Goal: Task Accomplishment & Management: Manage account settings

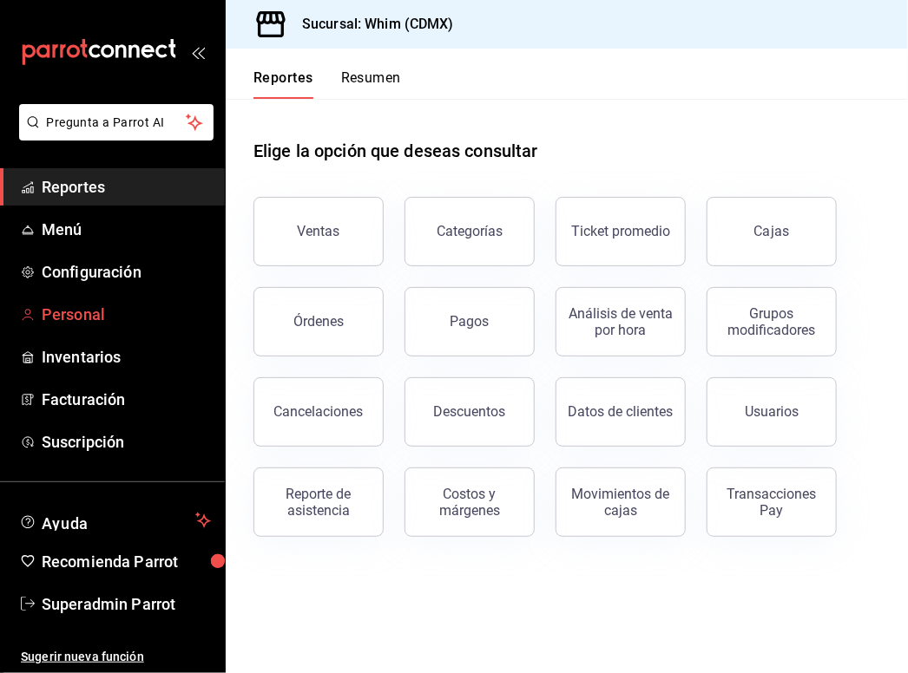
click at [75, 319] on span "Personal" at bounding box center [126, 314] width 169 height 23
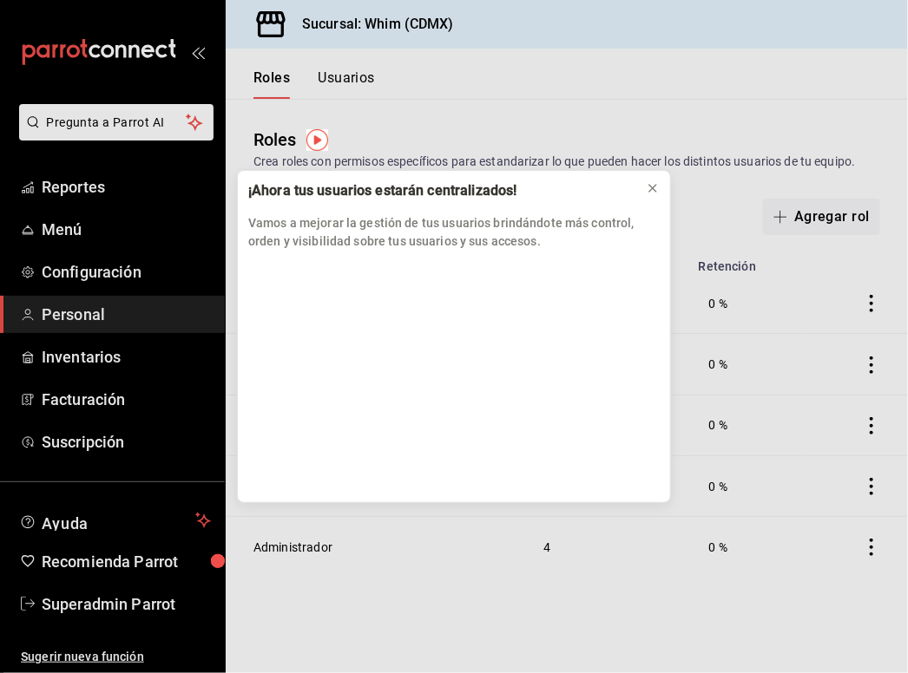
click at [332, 86] on div "¡Ahora tus usuarios estarán centralizados! Vamos a mejorar la gestión de tus us…" at bounding box center [454, 336] width 908 height 673
click at [349, 82] on div "¡Ahora tus usuarios estarán centralizados! Vamos a mejorar la gestión de tus us…" at bounding box center [454, 336] width 908 height 673
click at [646, 190] on icon at bounding box center [653, 188] width 14 height 14
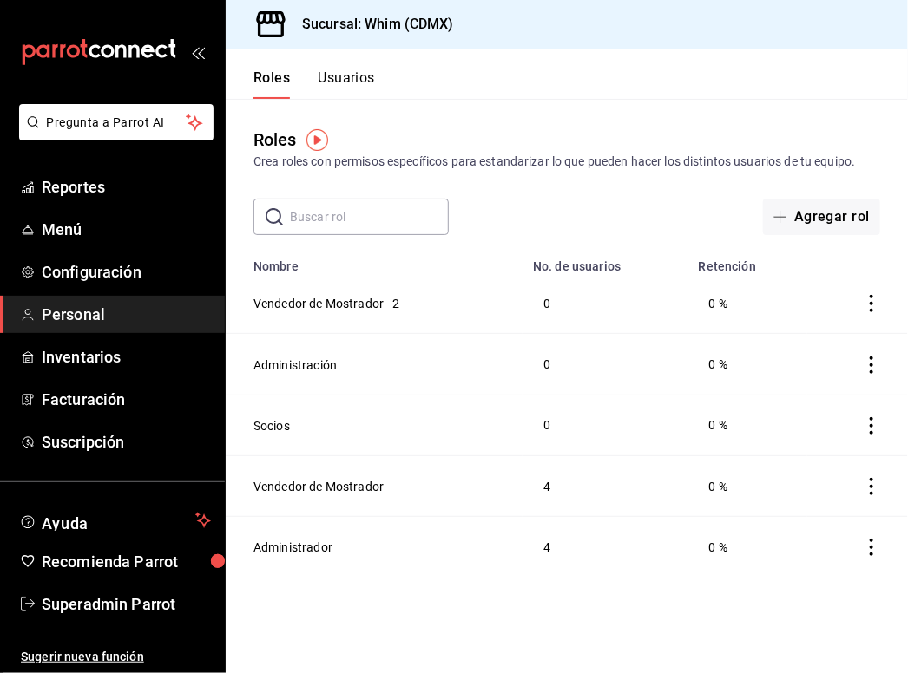
click at [359, 75] on button "Usuarios" at bounding box center [346, 84] width 57 height 30
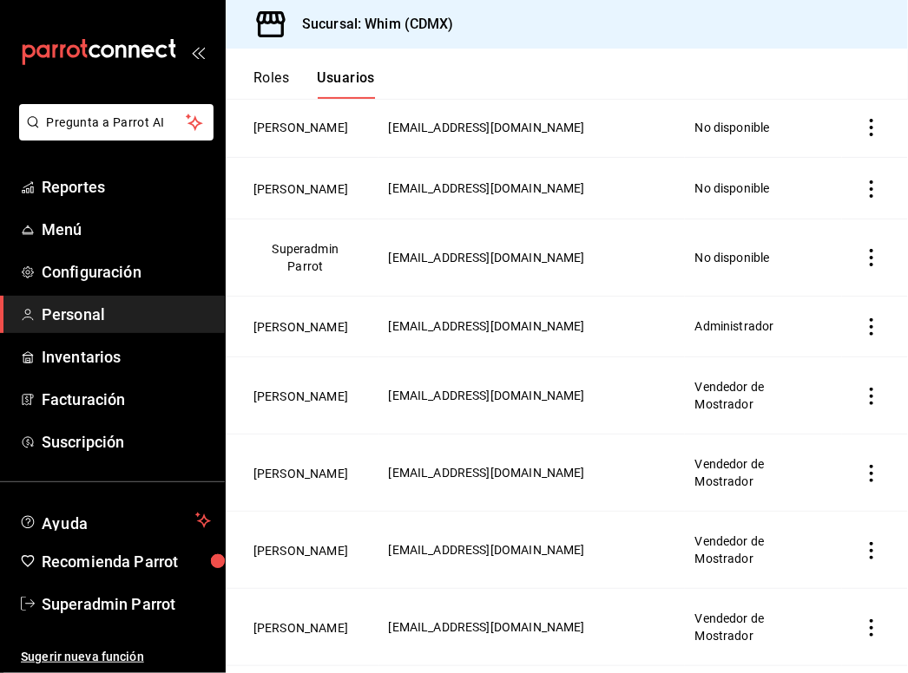
scroll to position [177, 0]
drag, startPoint x: 243, startPoint y: 356, endPoint x: 370, endPoint y: 371, distance: 127.5
click at [370, 356] on td "[PERSON_NAME]" at bounding box center [302, 325] width 153 height 61
click at [369, 356] on td "[PERSON_NAME]" at bounding box center [302, 325] width 153 height 61
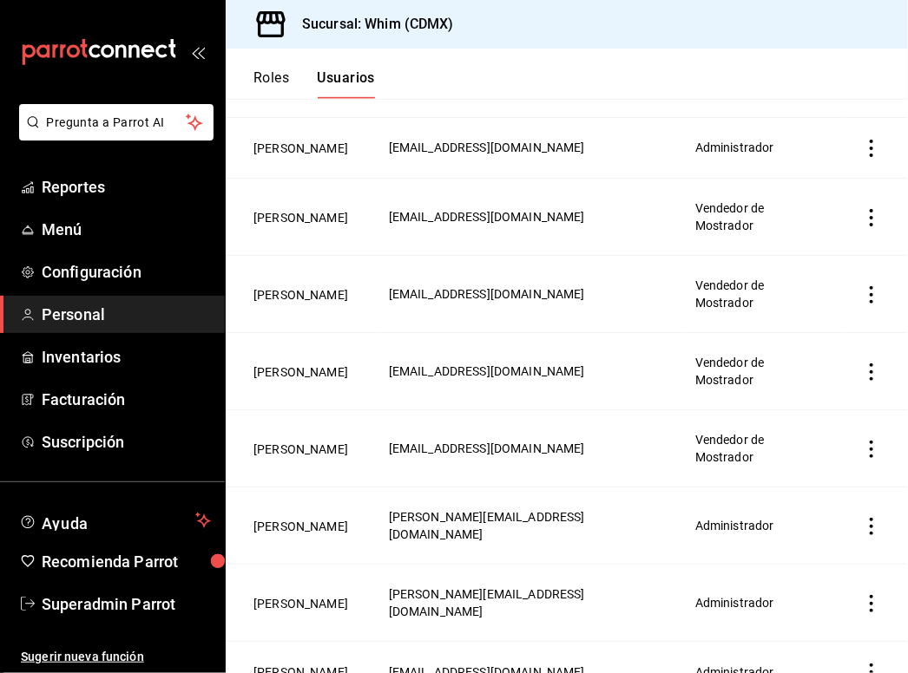
scroll to position [476, 0]
